Goal: Task Accomplishment & Management: Complete application form

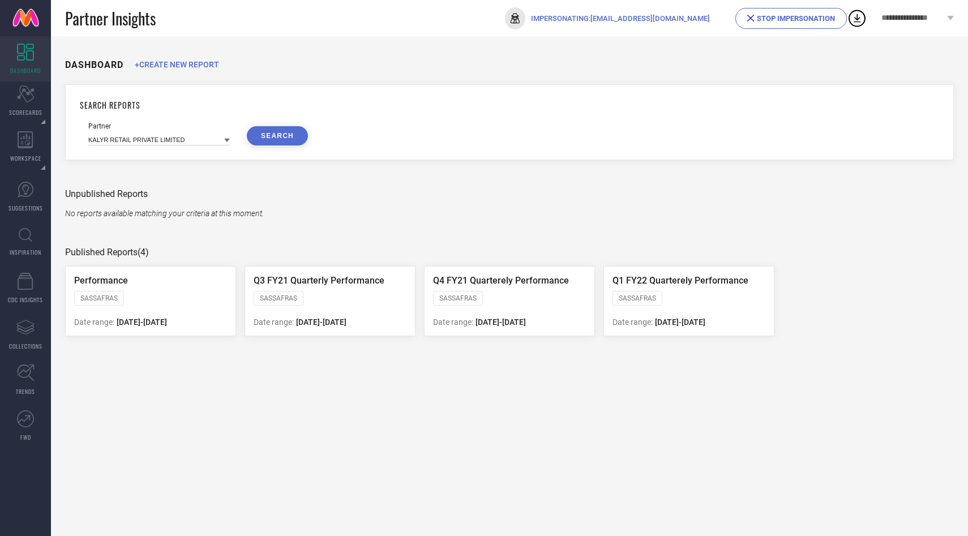
click at [796, 27] on span "STOP IMPERSONATION" at bounding box center [791, 18] width 112 height 21
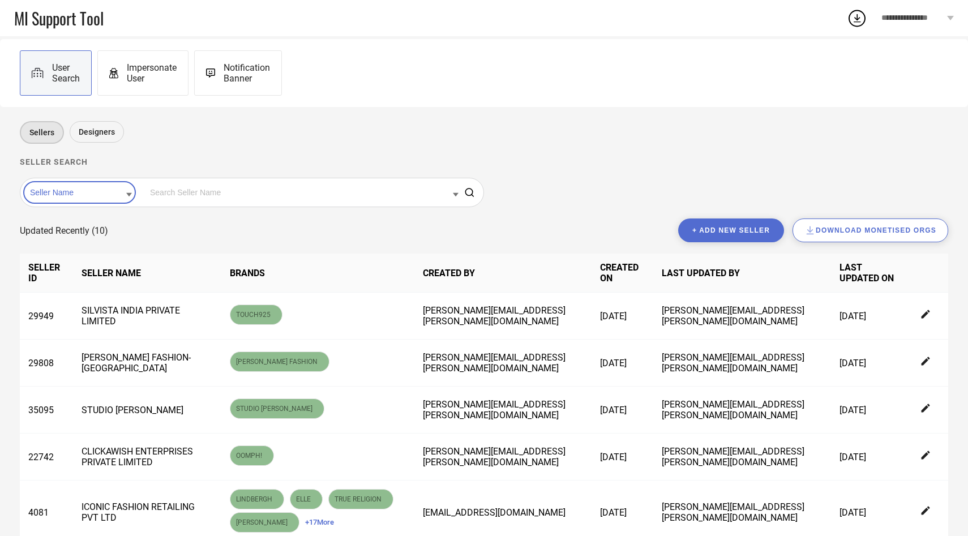
click at [151, 79] on span "Impersonate User" at bounding box center [152, 73] width 50 height 22
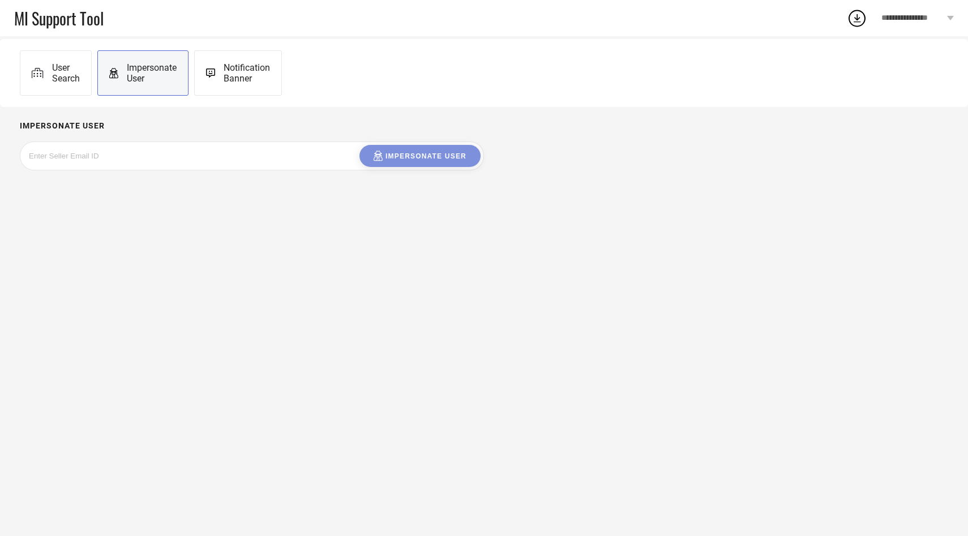
click at [156, 160] on input at bounding box center [114, 155] width 170 height 13
paste input "[EMAIL_ADDRESS][DOMAIN_NAME]"
type input "[EMAIL_ADDRESS][DOMAIN_NAME]"
click at [392, 155] on div "Impersonate User" at bounding box center [420, 156] width 93 height 11
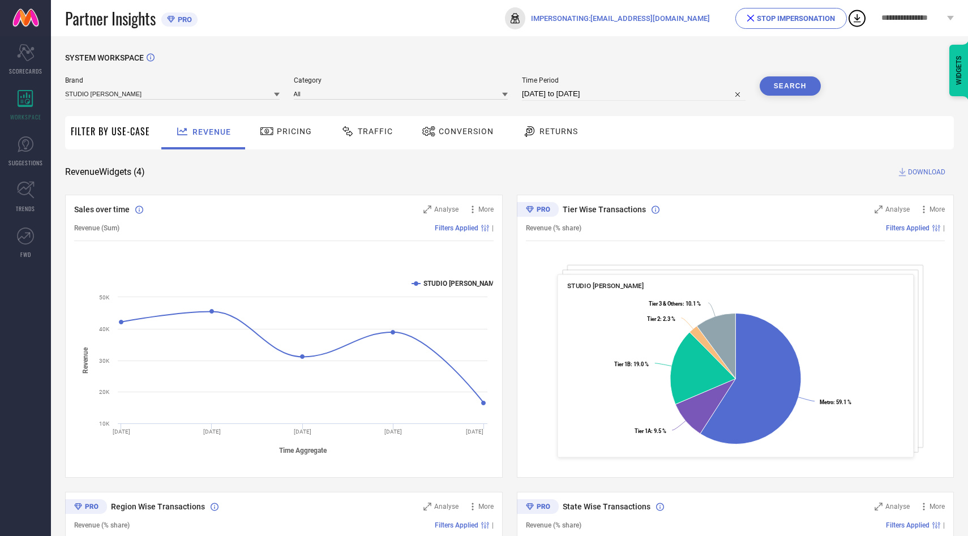
click at [289, 129] on span "Pricing" at bounding box center [294, 131] width 35 height 9
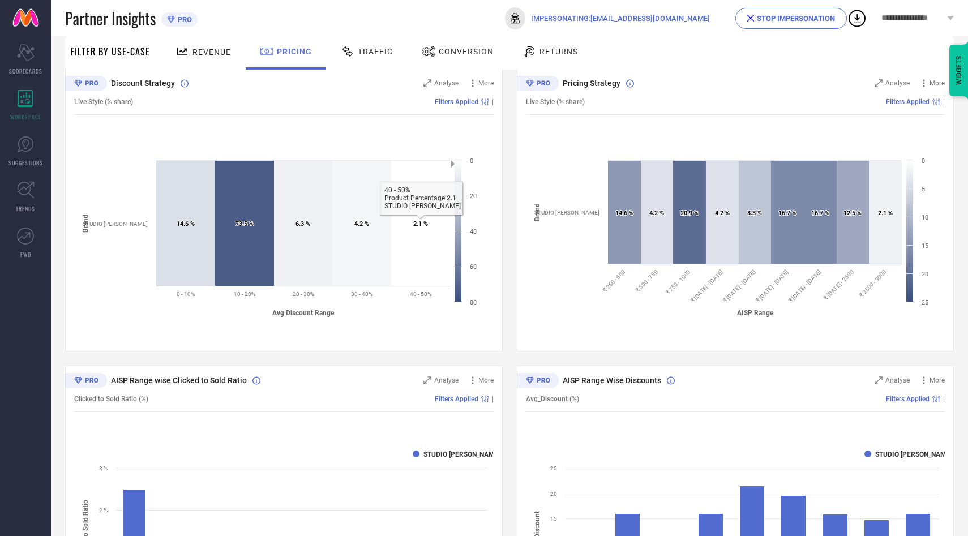
scroll to position [172, 0]
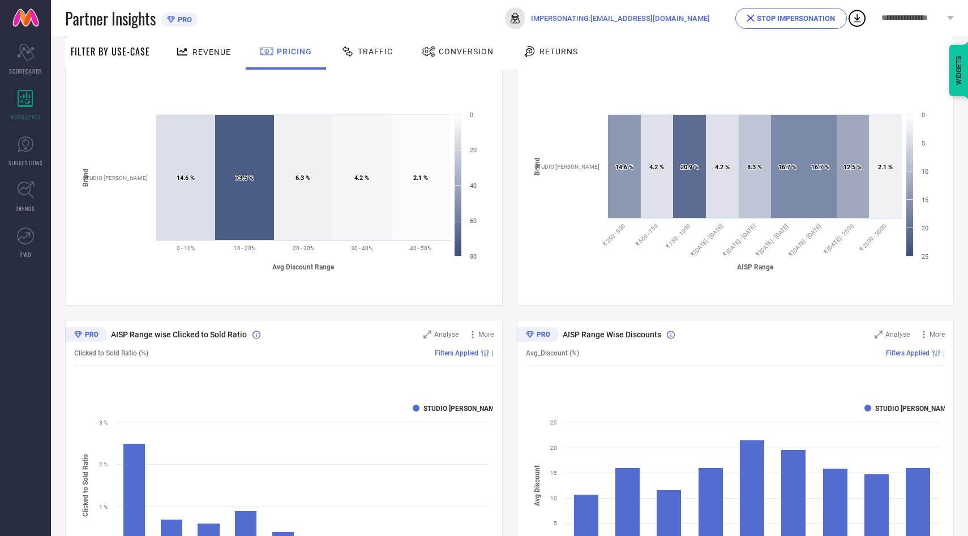
click at [777, 20] on div "STOP IMPERSONATION" at bounding box center [791, 18] width 88 height 8
click at [812, 15] on div "STOPING..." at bounding box center [811, 18] width 48 height 8
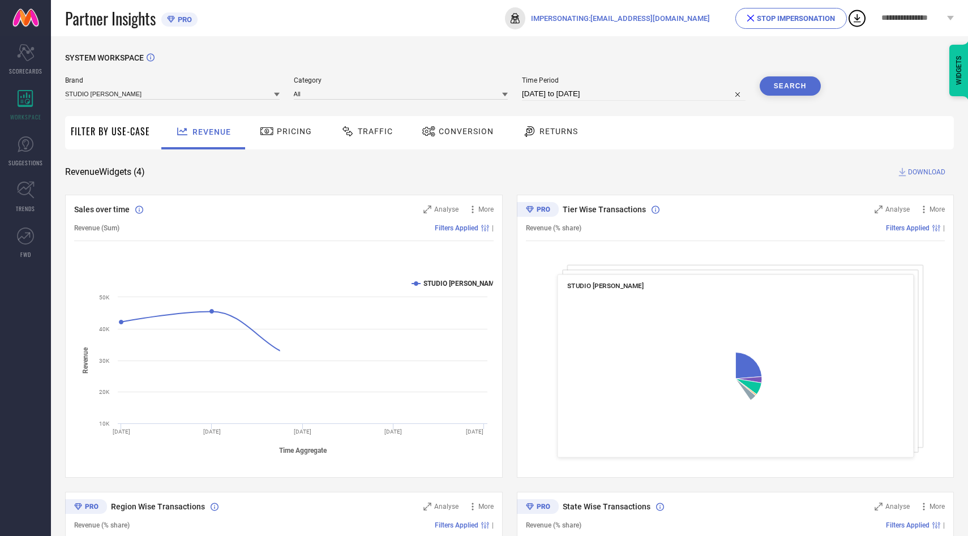
click at [795, 16] on div "STOP IMPERSONATION" at bounding box center [791, 18] width 88 height 8
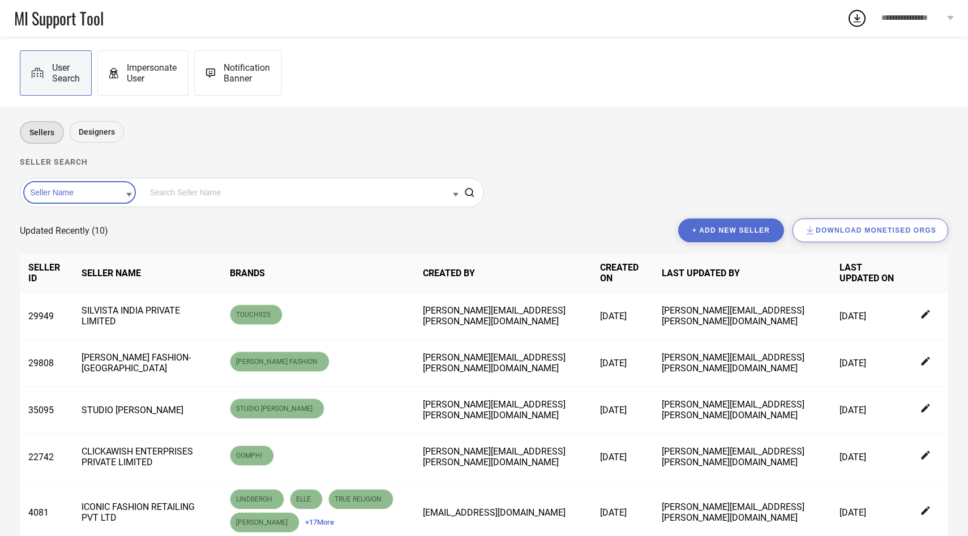
click at [82, 196] on input at bounding box center [79, 192] width 105 height 15
click at [79, 230] on div "Seller Id" at bounding box center [79, 228] width 105 height 19
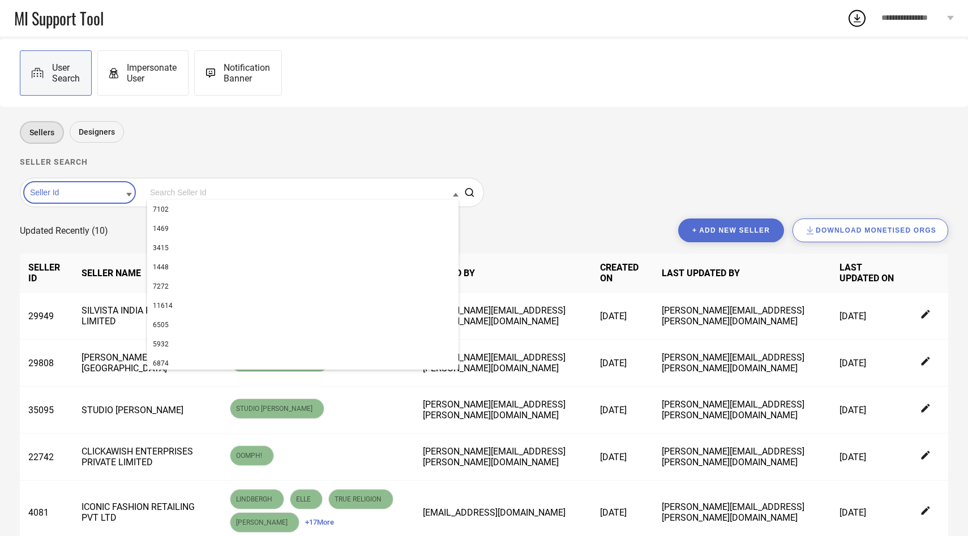
click at [164, 189] on input at bounding box center [302, 192] width 311 height 15
paste input "36571"
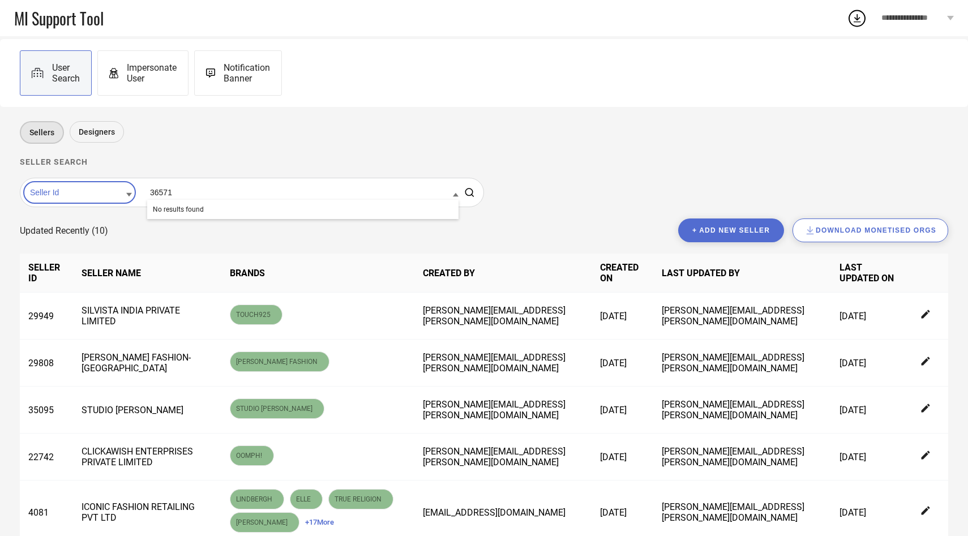
type input "36571"
click at [721, 228] on button "+ Add new seller" at bounding box center [731, 231] width 106 height 24
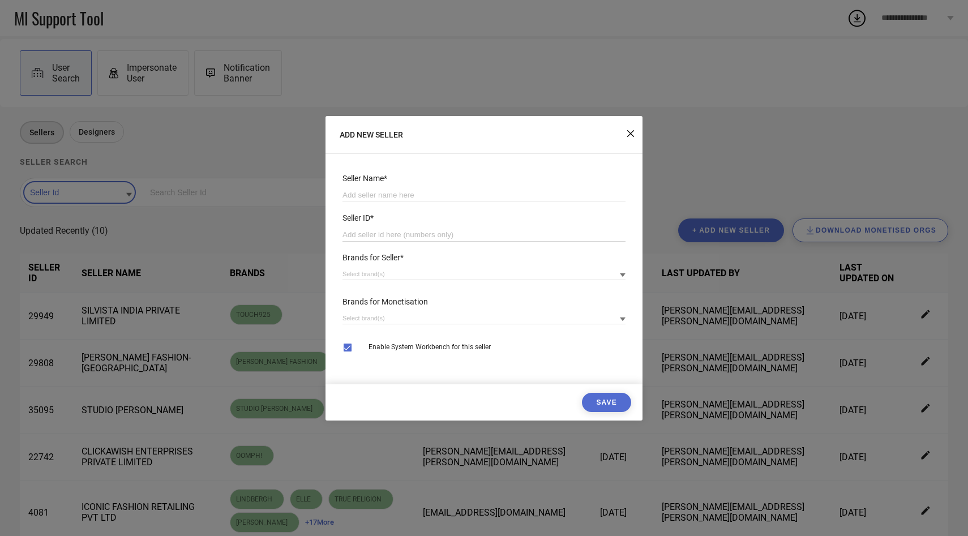
click at [423, 233] on input "number" at bounding box center [484, 235] width 283 height 14
paste input "36571"
type input "36571"
click at [412, 192] on input at bounding box center [484, 196] width 283 height 14
paste input "[PERSON_NAME] Fashion"
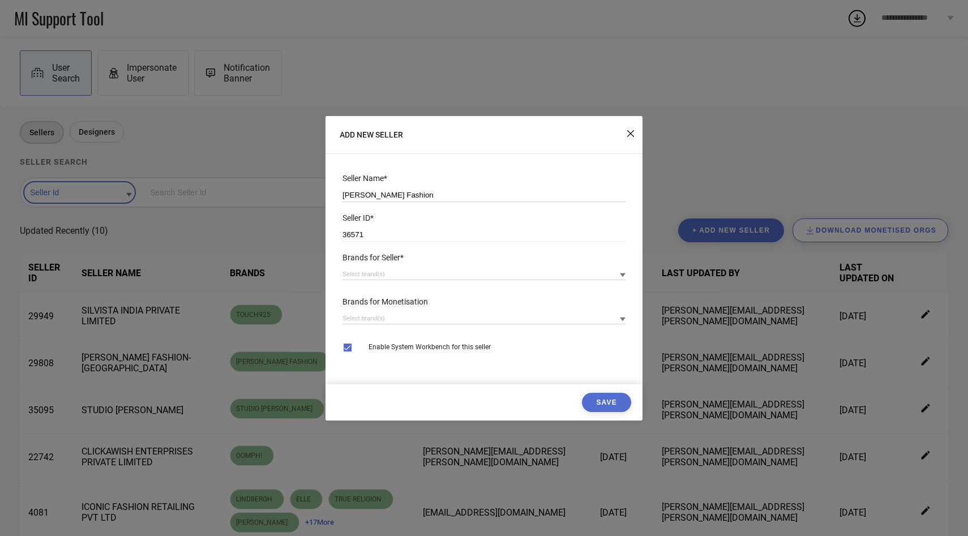
type input "[PERSON_NAME] Fashion"
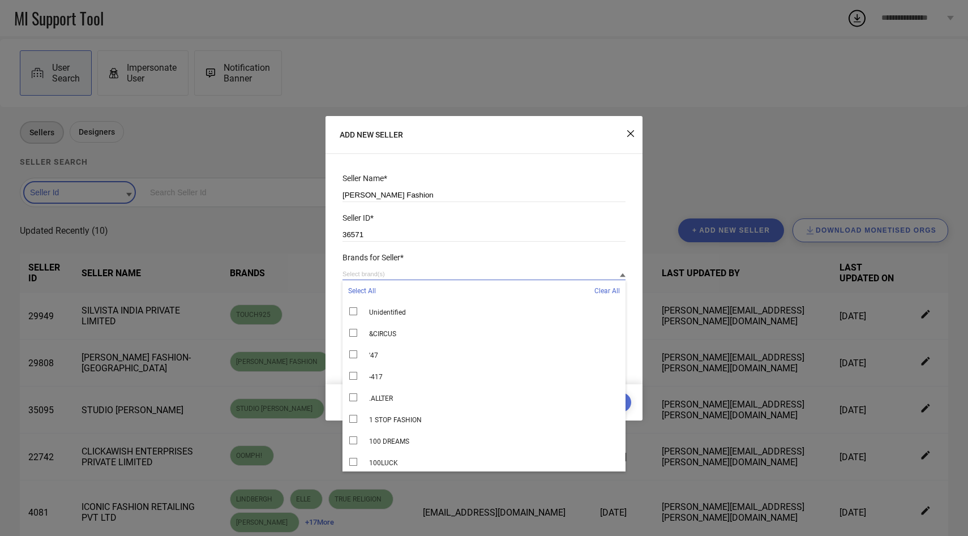
click at [392, 272] on input at bounding box center [484, 274] width 283 height 12
click at [388, 271] on input at bounding box center [484, 274] width 283 height 12
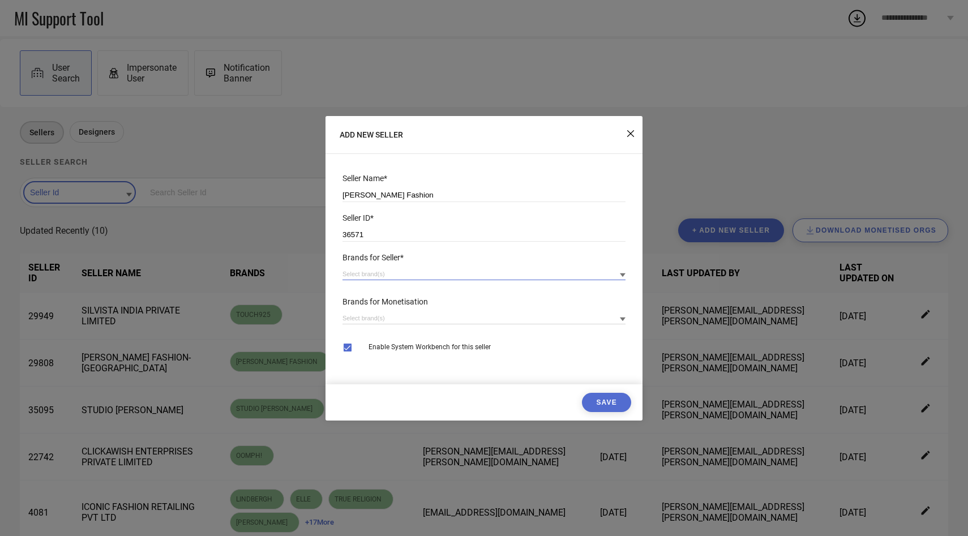
paste input "Nautiful"
type input "Nautiful"
paste input "Nautiful"
type input "N"
type input "n"
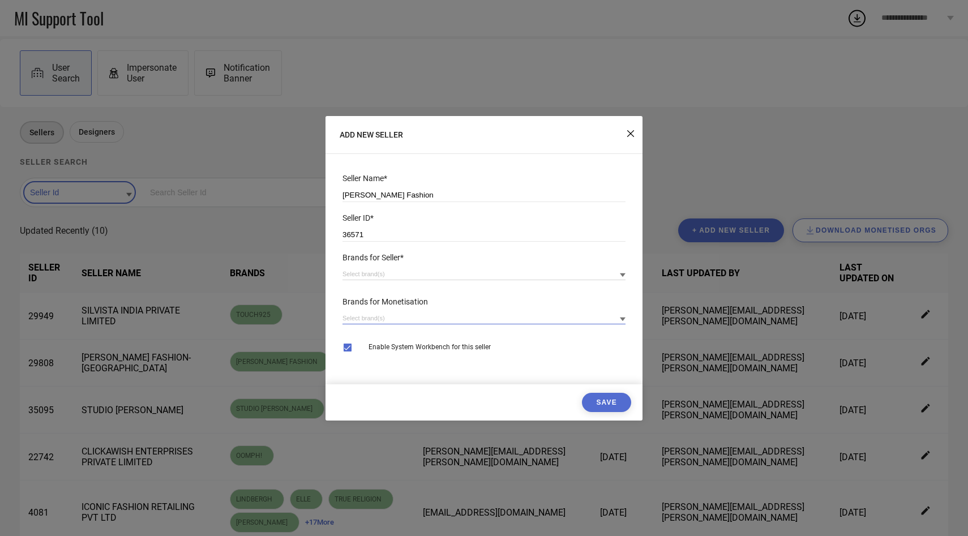
click at [405, 320] on input at bounding box center [484, 319] width 283 height 12
click at [380, 277] on input at bounding box center [484, 274] width 283 height 12
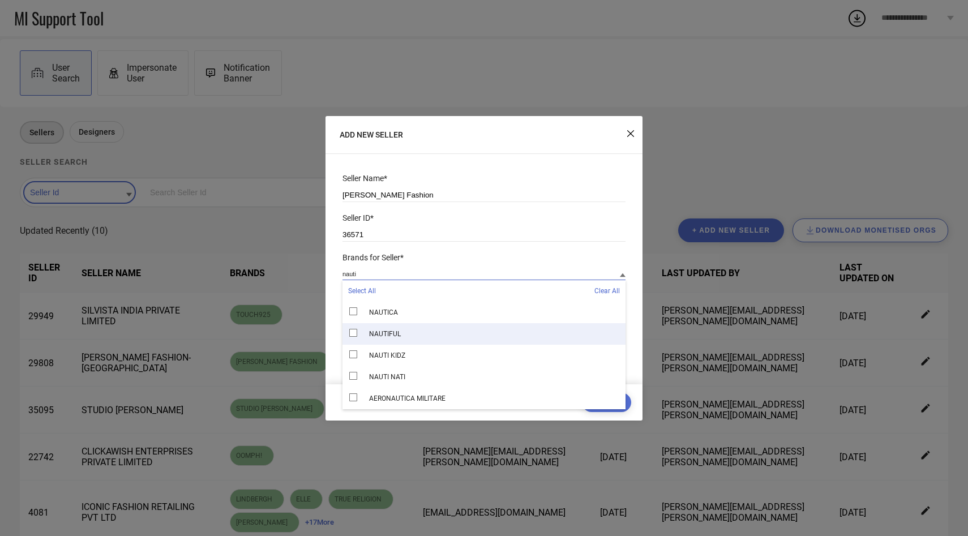
type input "nauti"
click at [382, 337] on span "NAUTIFUL" at bounding box center [385, 334] width 32 height 8
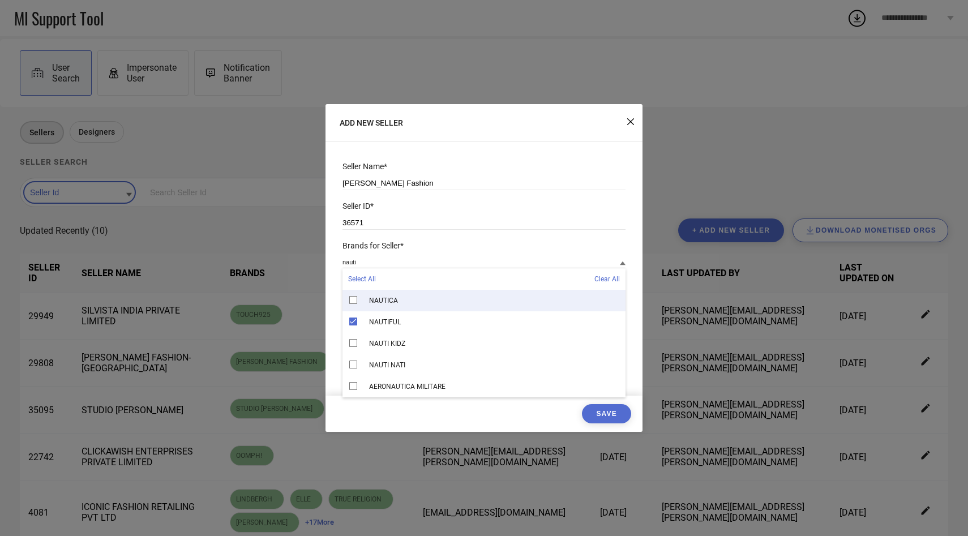
click at [515, 246] on div "Brands for Seller*" at bounding box center [484, 245] width 283 height 9
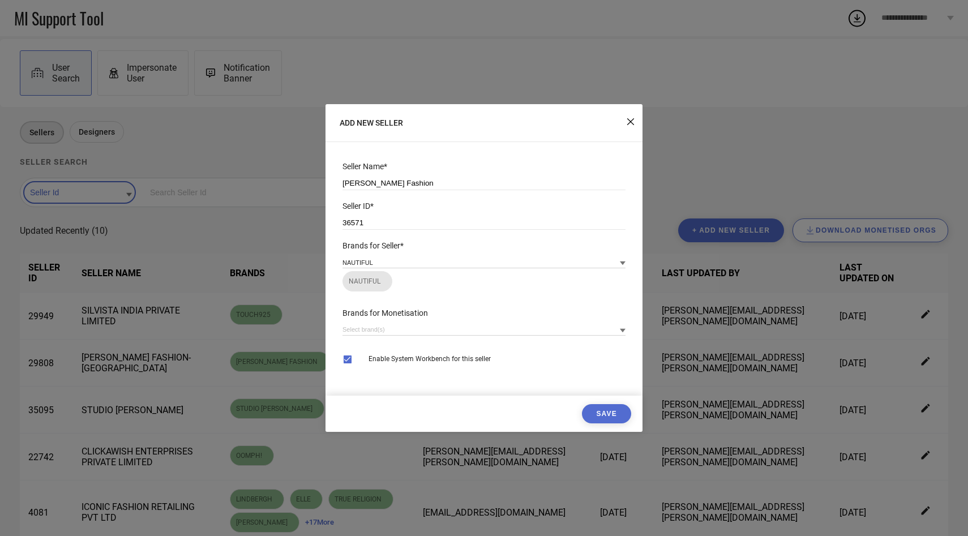
click at [387, 341] on div "Brands for Monetisation" at bounding box center [484, 328] width 294 height 50
click at [383, 333] on input at bounding box center [484, 330] width 283 height 12
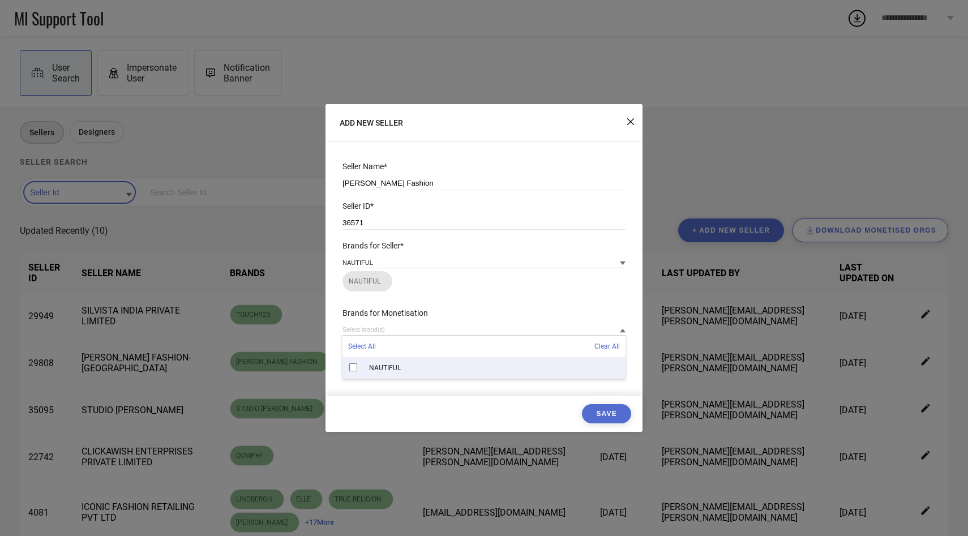
click at [369, 369] on div "NAUTIFUL" at bounding box center [484, 368] width 283 height 22
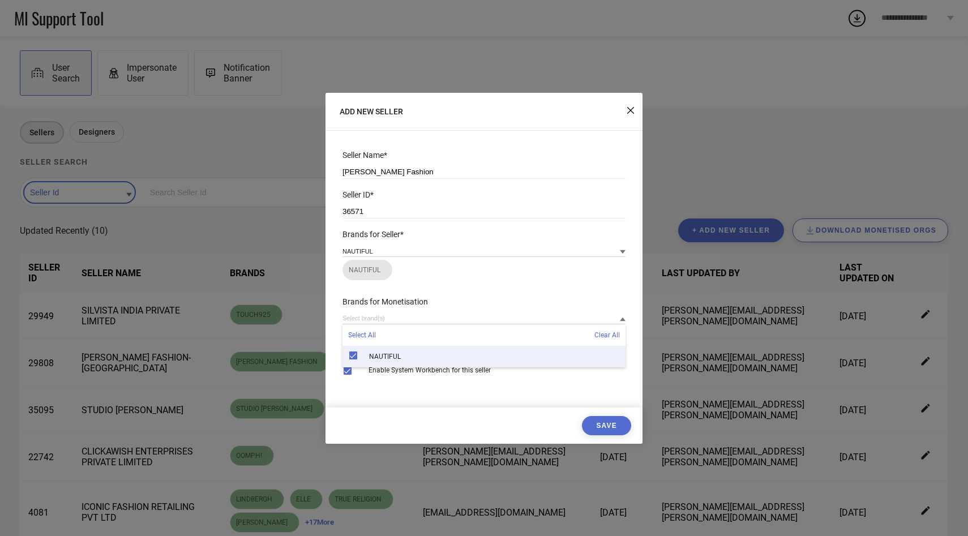
click at [602, 425] on button "Save" at bounding box center [606, 425] width 49 height 19
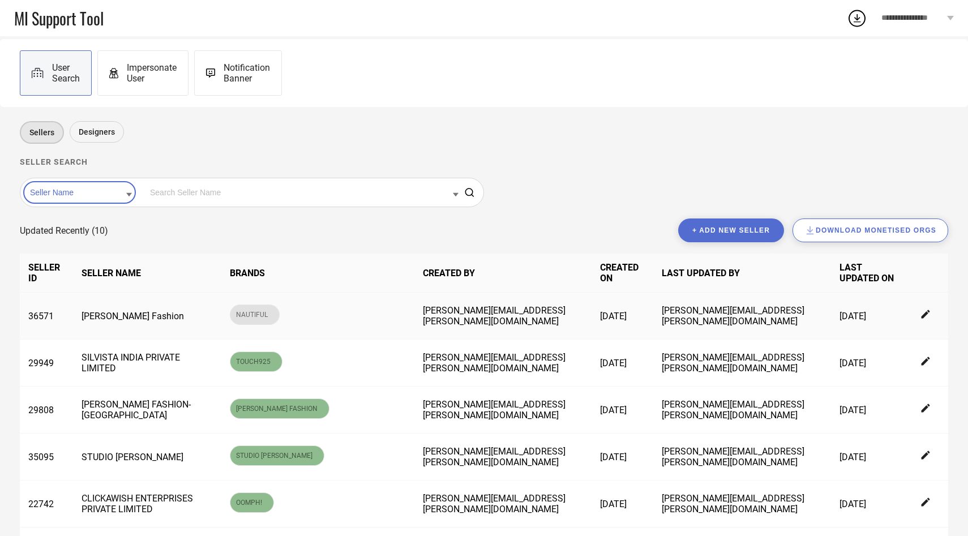
click at [924, 314] on icon at bounding box center [926, 315] width 10 height 10
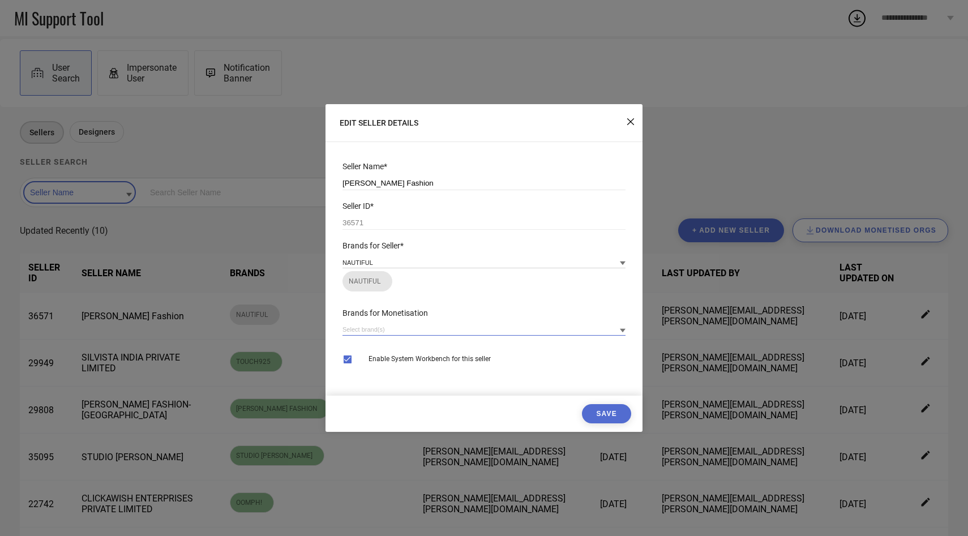
click at [404, 331] on input at bounding box center [484, 330] width 283 height 12
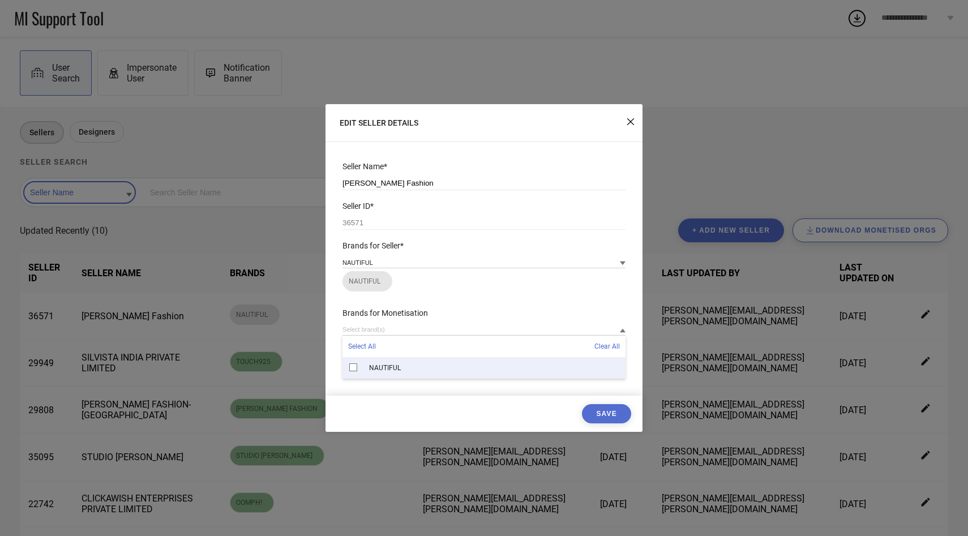
click at [396, 362] on div "NAUTIFUL" at bounding box center [484, 368] width 283 height 22
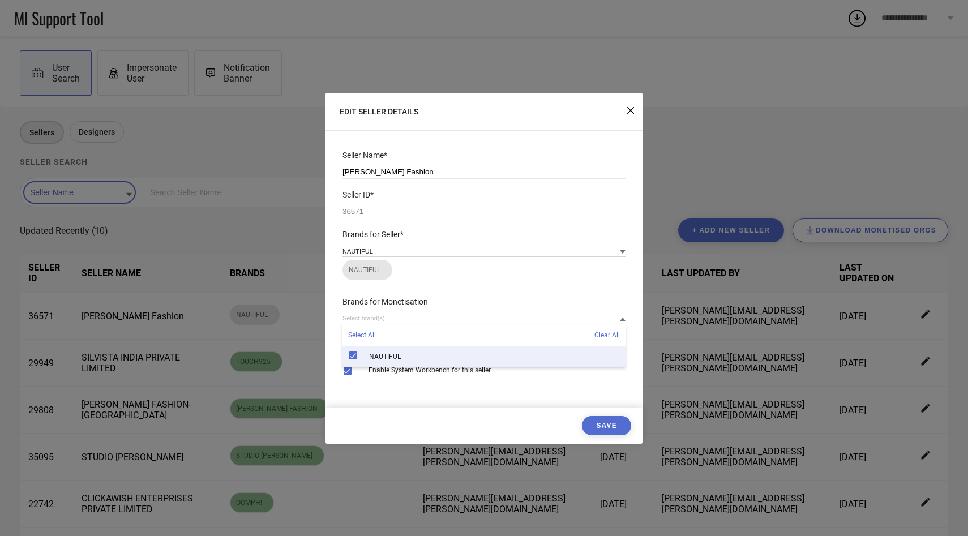
click at [598, 423] on button "Save" at bounding box center [606, 425] width 49 height 19
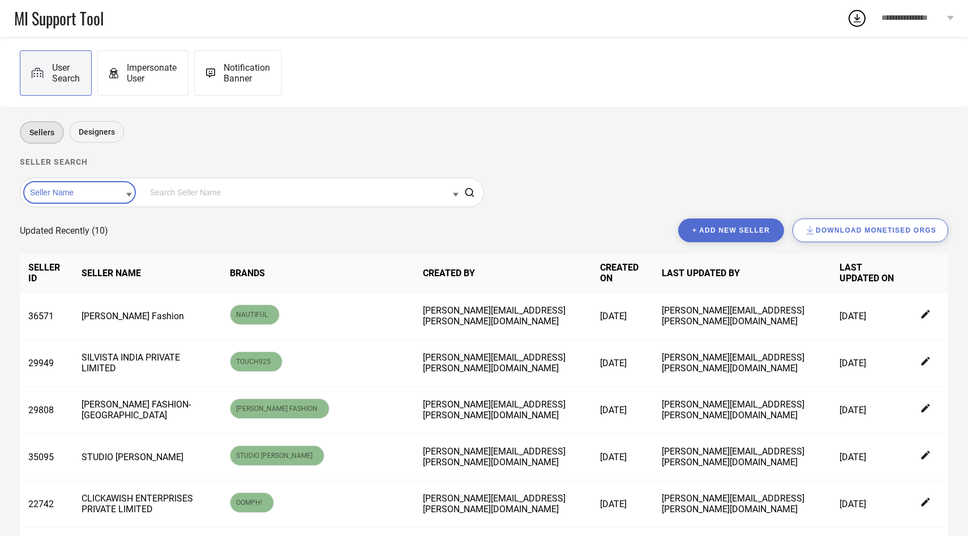
click at [151, 80] on span "Impersonate User" at bounding box center [152, 73] width 50 height 22
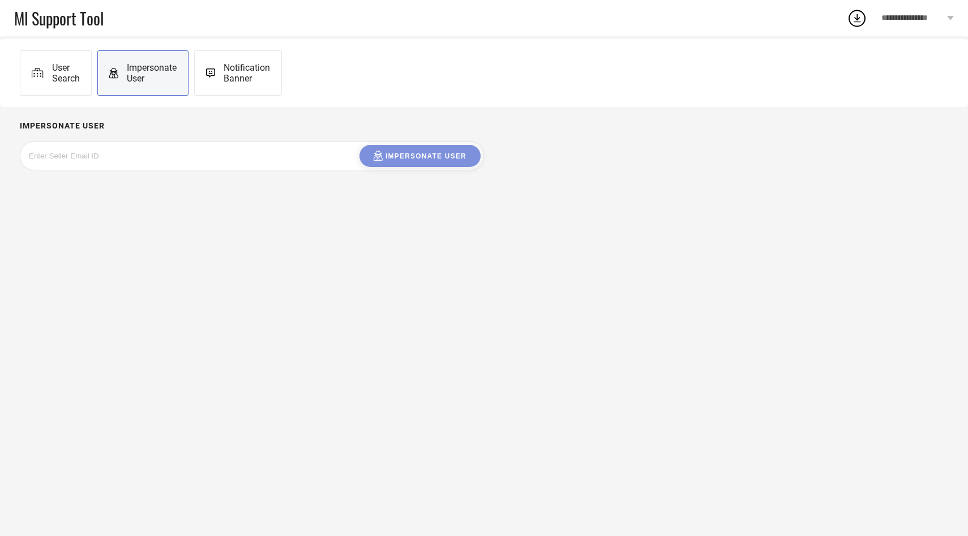
click at [152, 157] on input at bounding box center [114, 155] width 170 height 13
paste input "theathafashion@gmail.com"
type input "theathafashion@gmail.com"
click at [387, 154] on div "Impersonate User" at bounding box center [420, 156] width 93 height 11
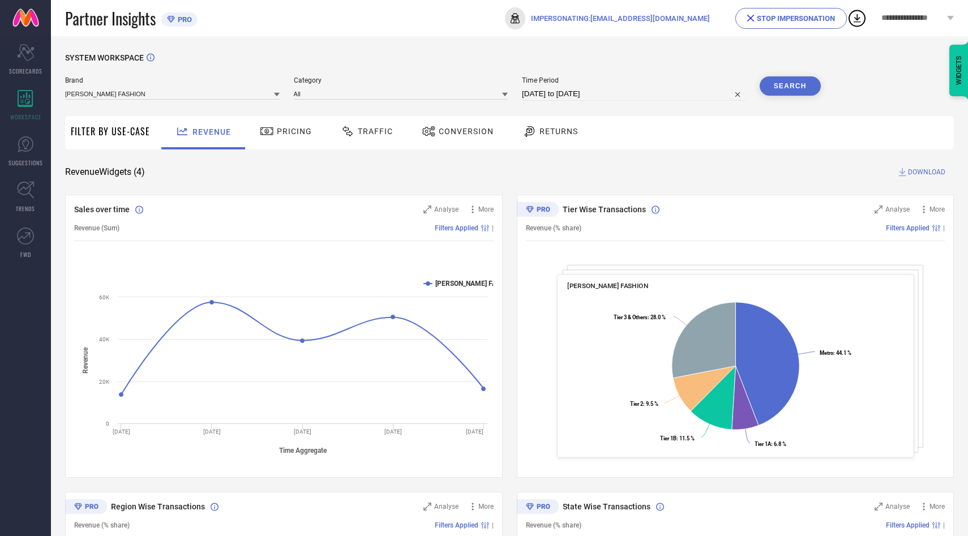
click at [757, 16] on div "STOP IMPERSONATION" at bounding box center [791, 18] width 88 height 8
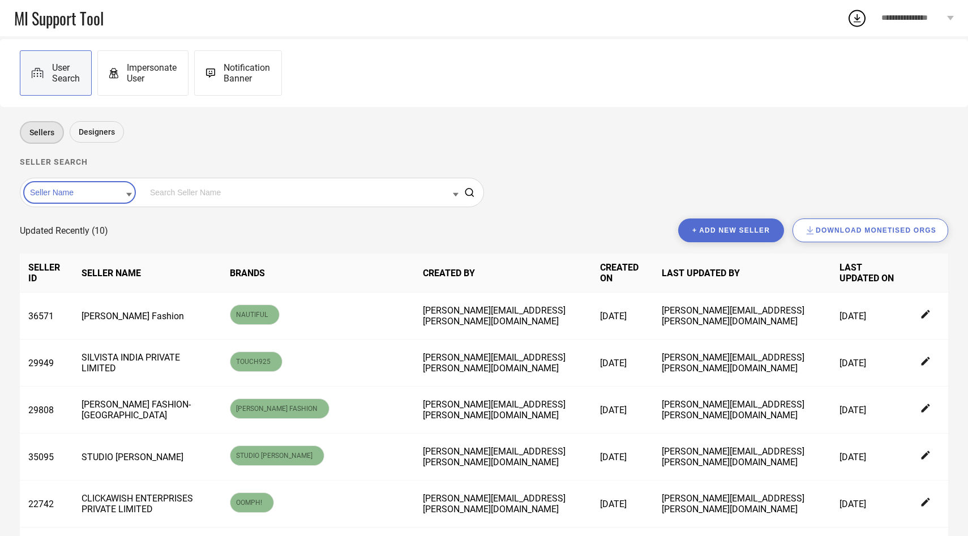
click at [88, 198] on input at bounding box center [79, 192] width 105 height 15
click at [84, 230] on div "Seller Id" at bounding box center [79, 228] width 105 height 19
click at [157, 191] on input at bounding box center [302, 192] width 311 height 15
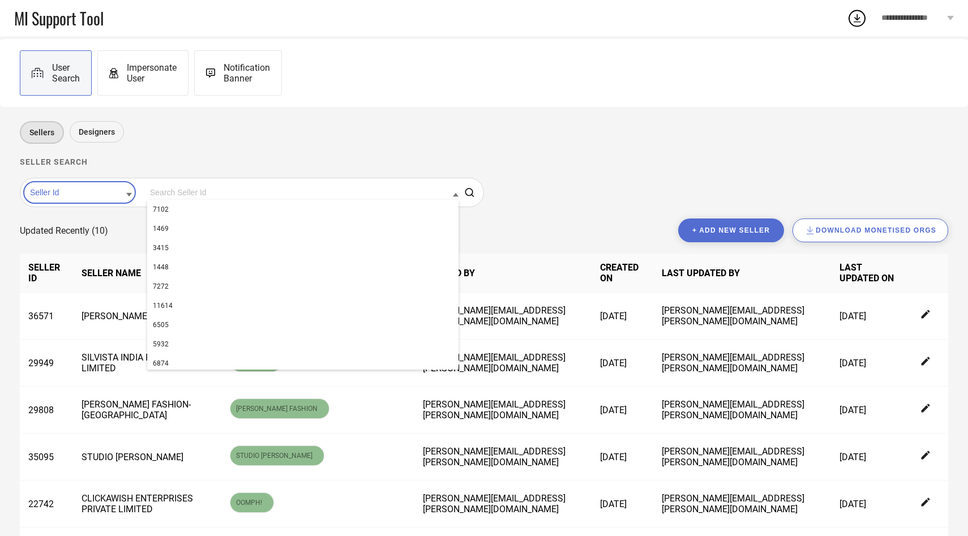
paste input "40669"
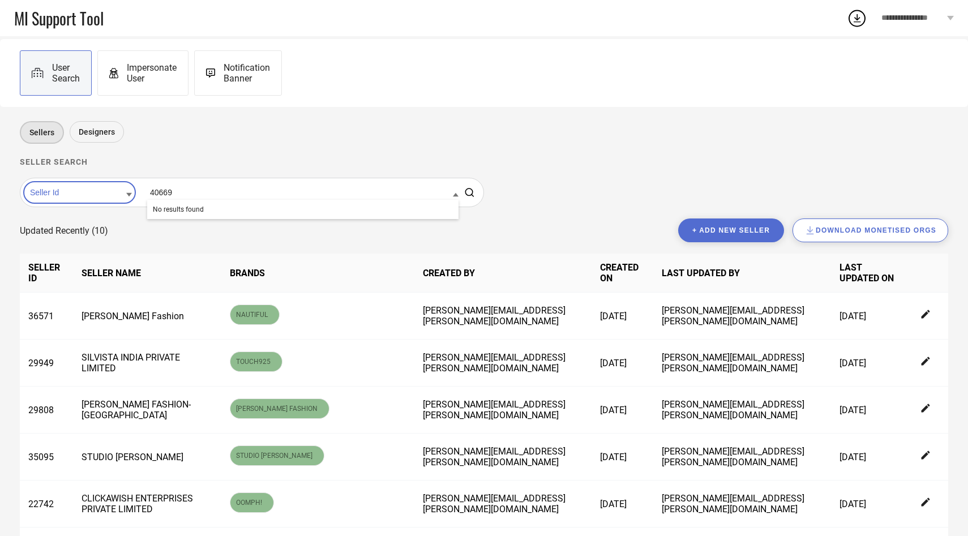
type input "40669"
click at [695, 226] on button "+ Add new seller" at bounding box center [731, 231] width 106 height 24
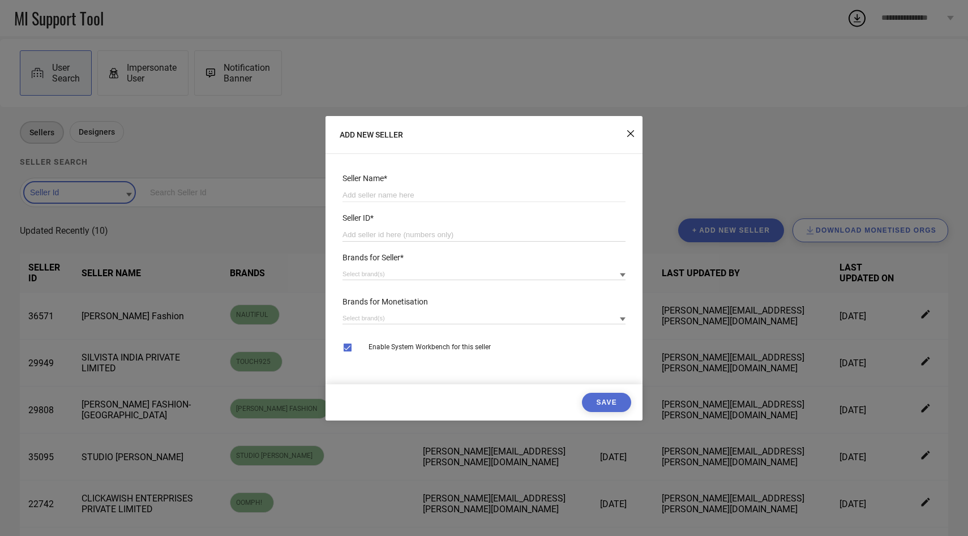
click at [451, 230] on input "number" at bounding box center [484, 235] width 283 height 14
paste input "40669"
type input "40669"
click at [487, 192] on input at bounding box center [484, 196] width 283 height 14
paste input "KOSHARA VENTURES"
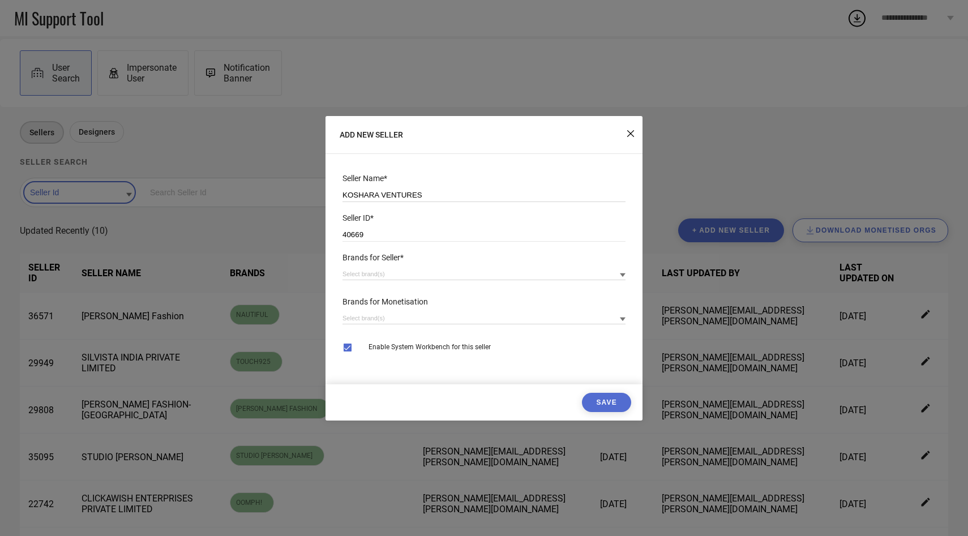
type input "KOSHARA VENTURES"
click at [426, 268] on input at bounding box center [484, 274] width 283 height 12
type input "fithu"
click at [546, 322] on div "FITHUB" at bounding box center [484, 313] width 283 height 22
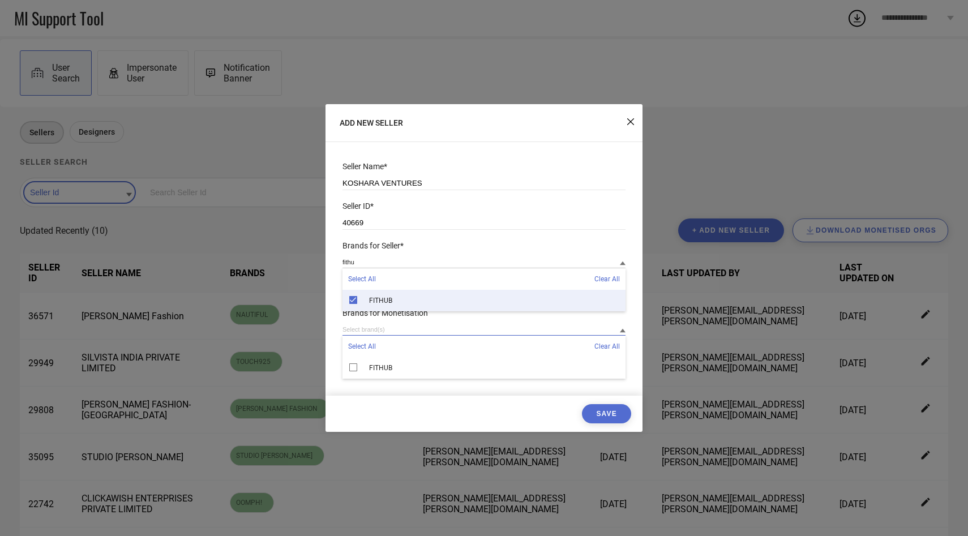
click at [476, 335] on input at bounding box center [484, 330] width 283 height 12
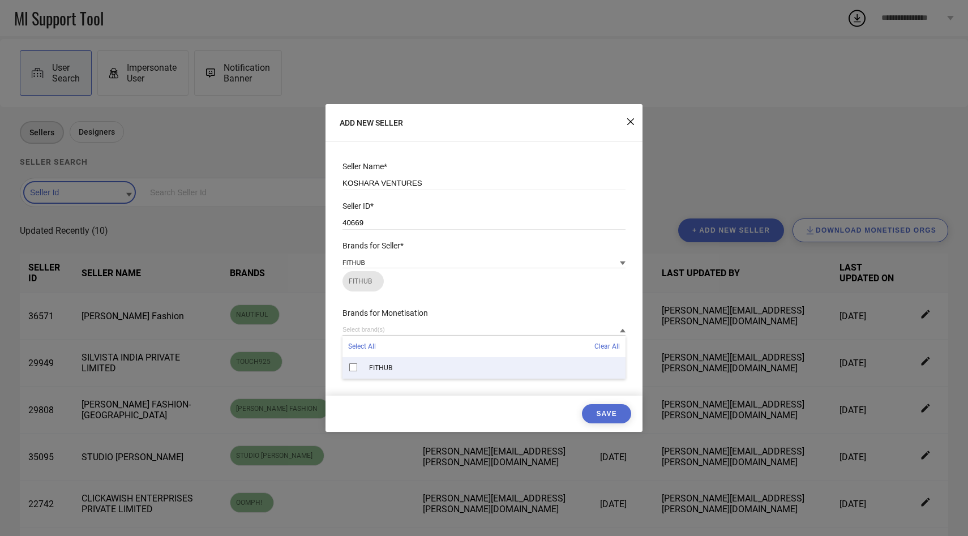
click at [426, 374] on div "FITHUB" at bounding box center [484, 368] width 283 height 22
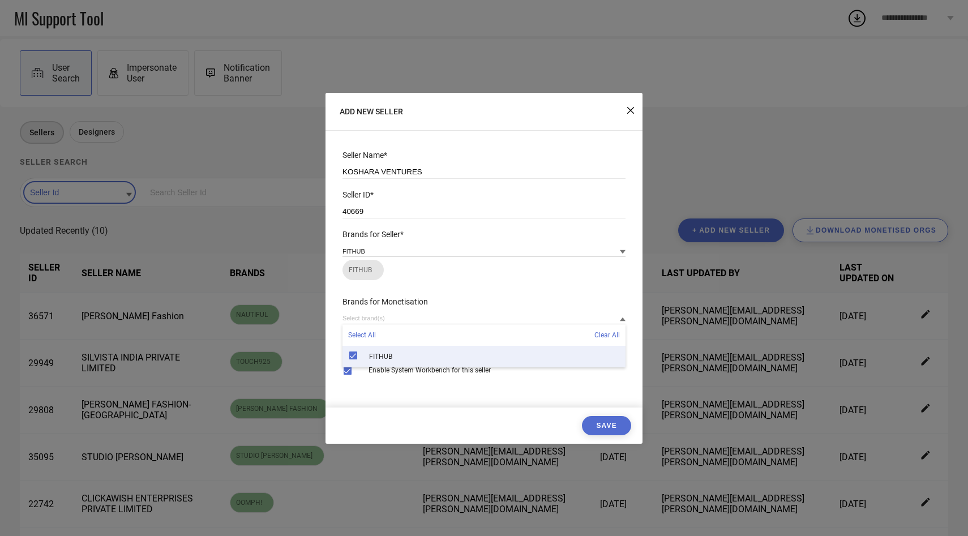
click at [612, 436] on div "Save" at bounding box center [484, 426] width 317 height 36
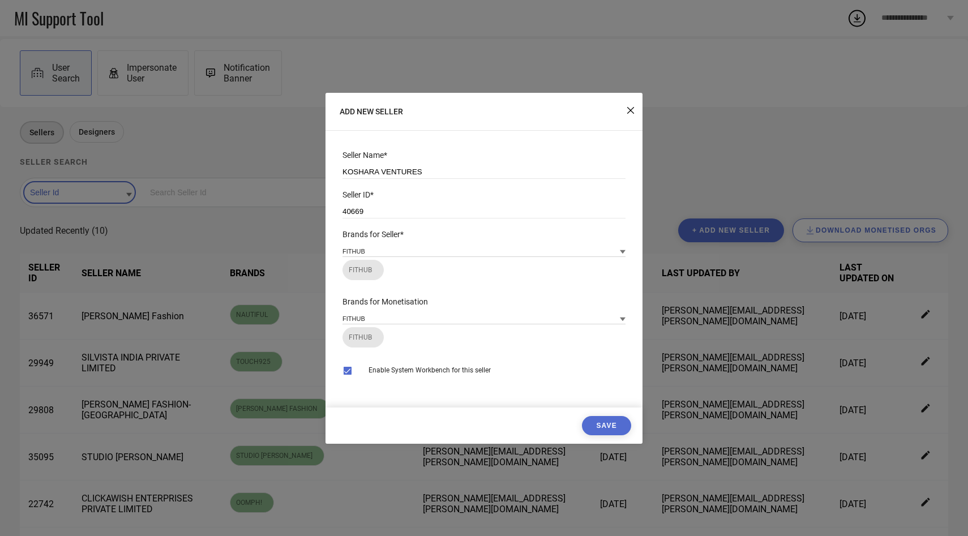
click at [604, 428] on button "Save" at bounding box center [606, 425] width 49 height 19
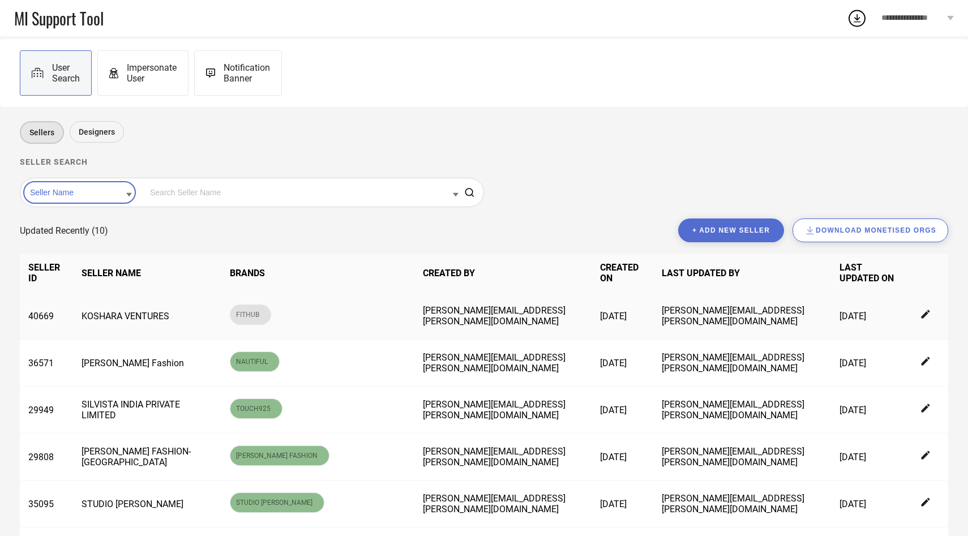
click at [927, 320] on icon at bounding box center [926, 315] width 10 height 10
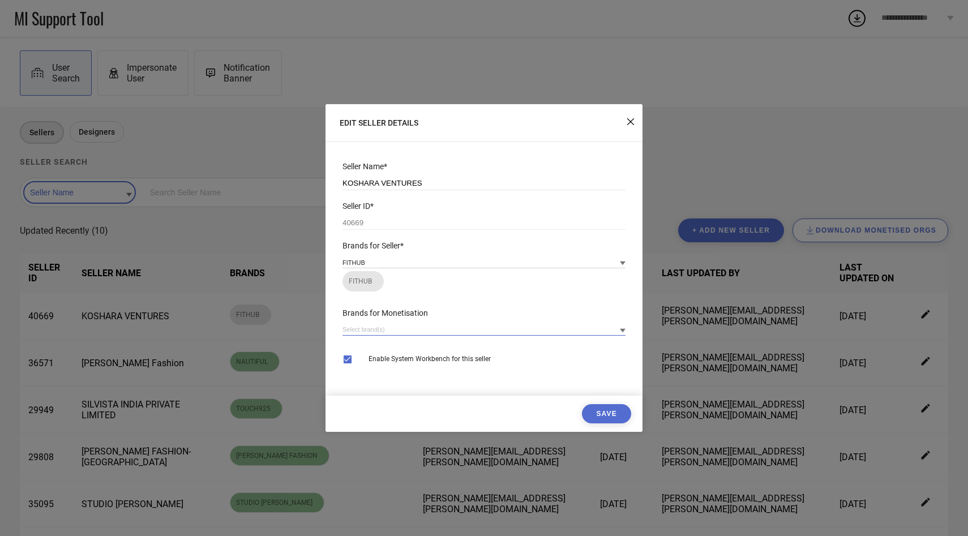
click at [461, 329] on input at bounding box center [484, 330] width 283 height 12
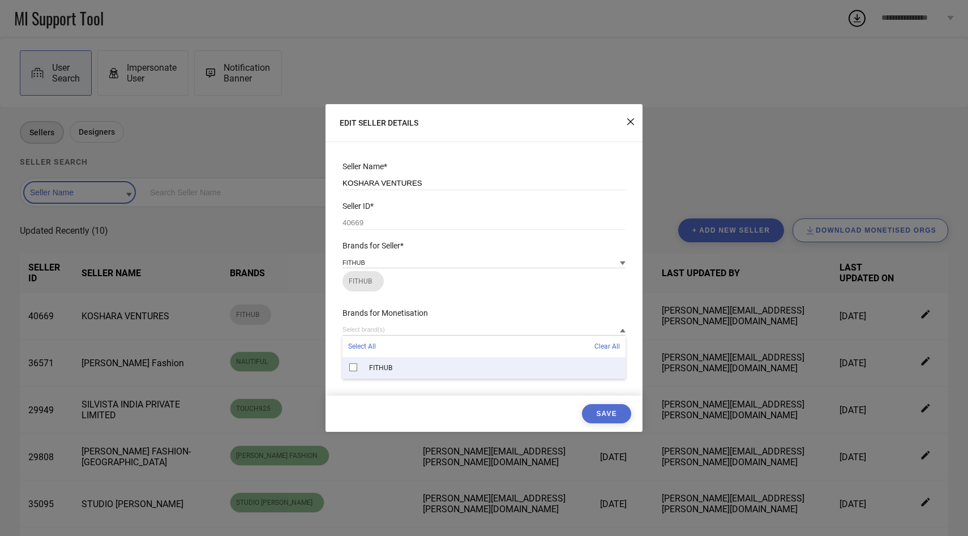
click at [434, 378] on div "FITHUB" at bounding box center [484, 368] width 283 height 22
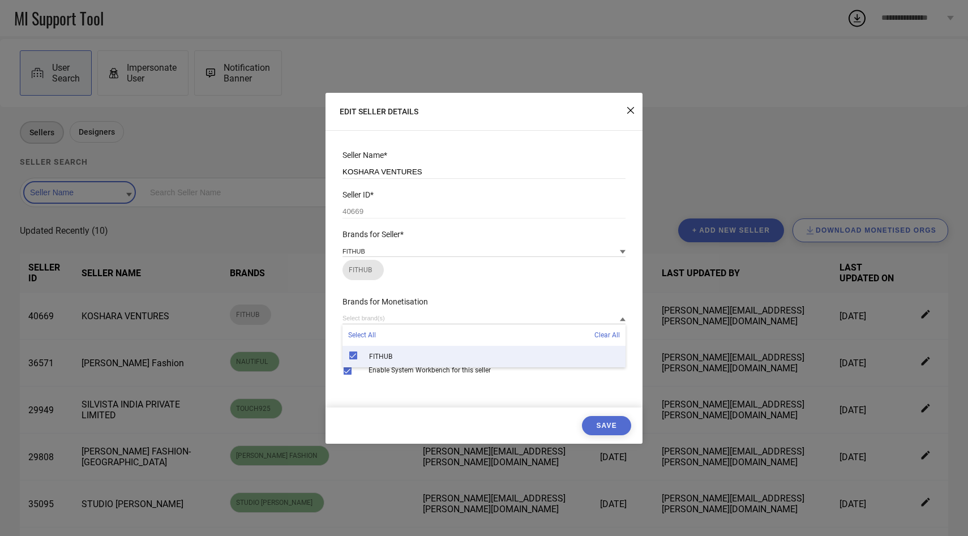
click at [602, 433] on button "Save" at bounding box center [606, 425] width 49 height 19
